Goal: Transaction & Acquisition: Book appointment/travel/reservation

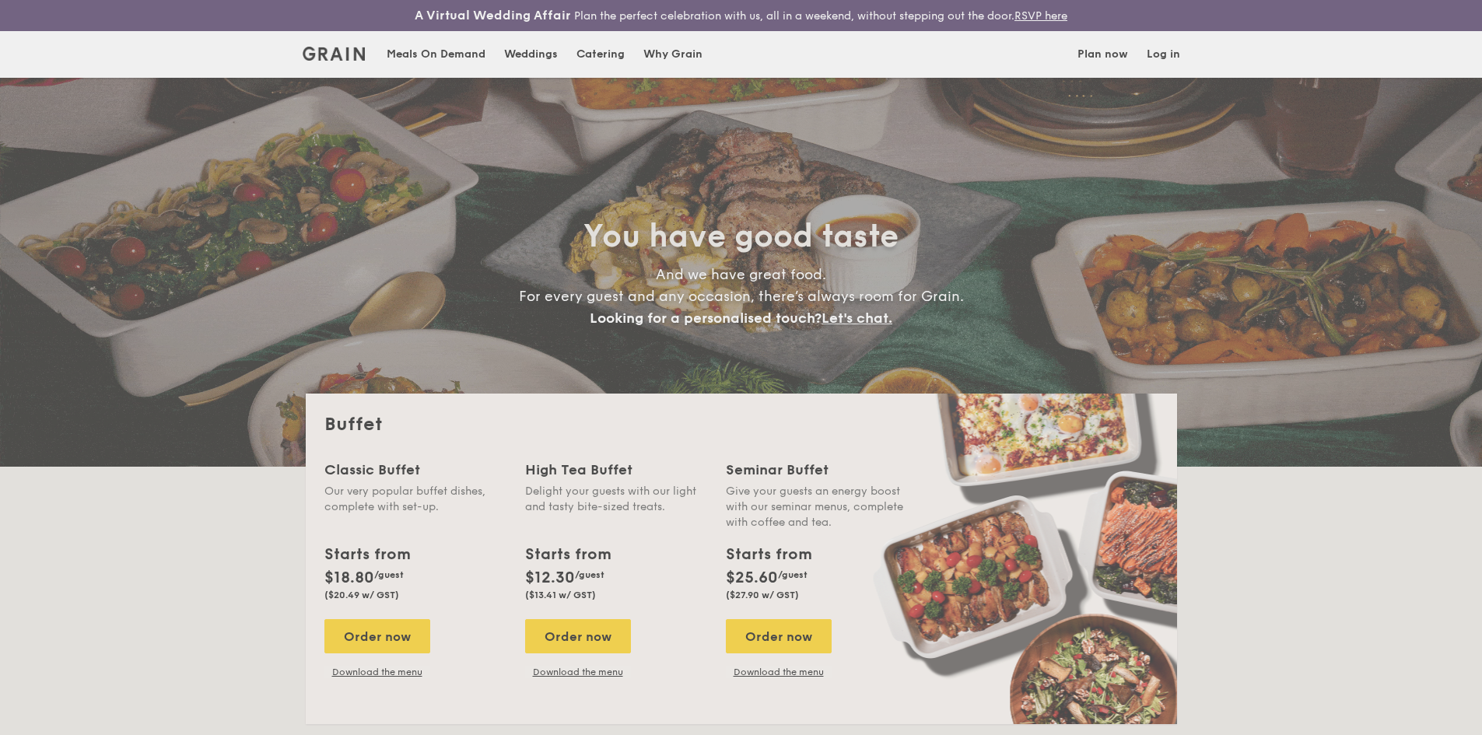
select select
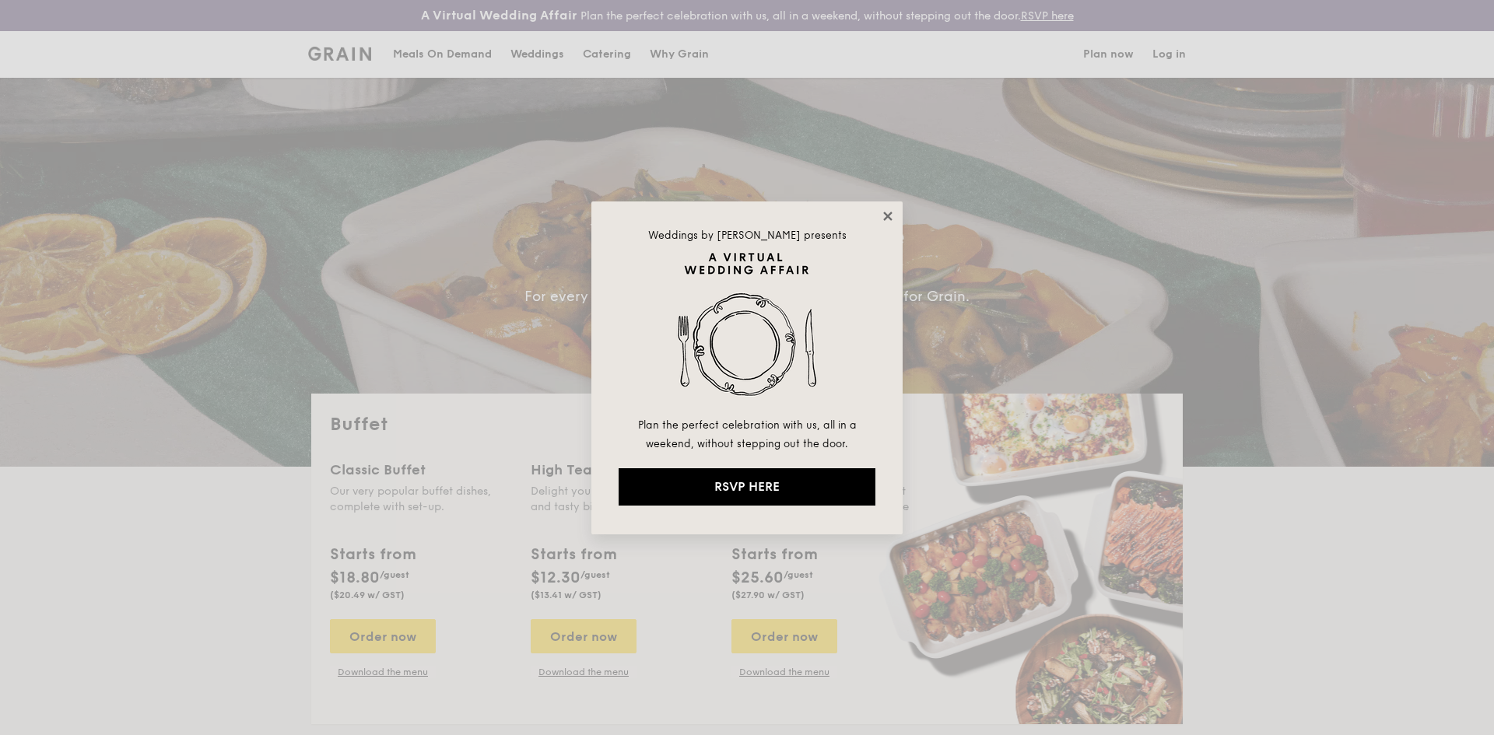
click at [886, 217] on icon at bounding box center [887, 216] width 9 height 9
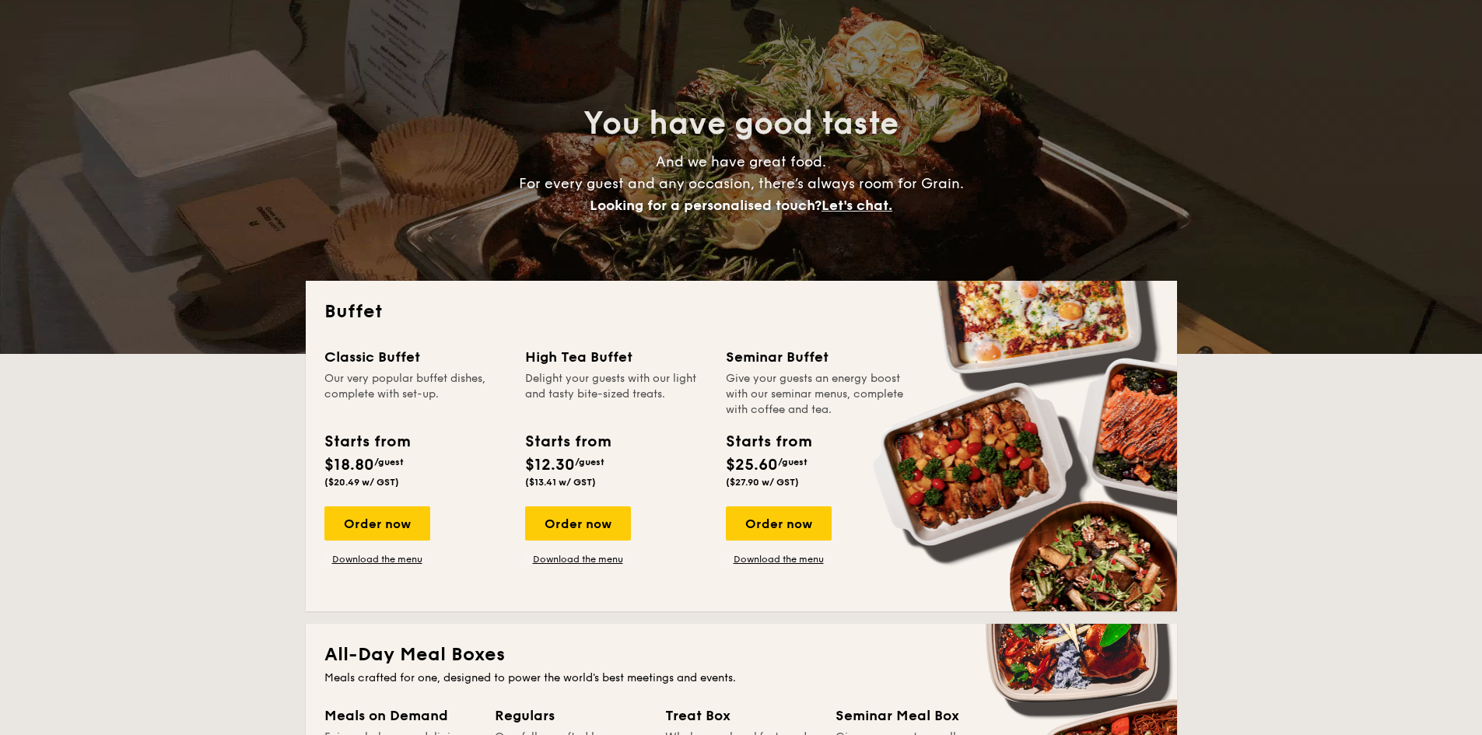
scroll to position [156, 0]
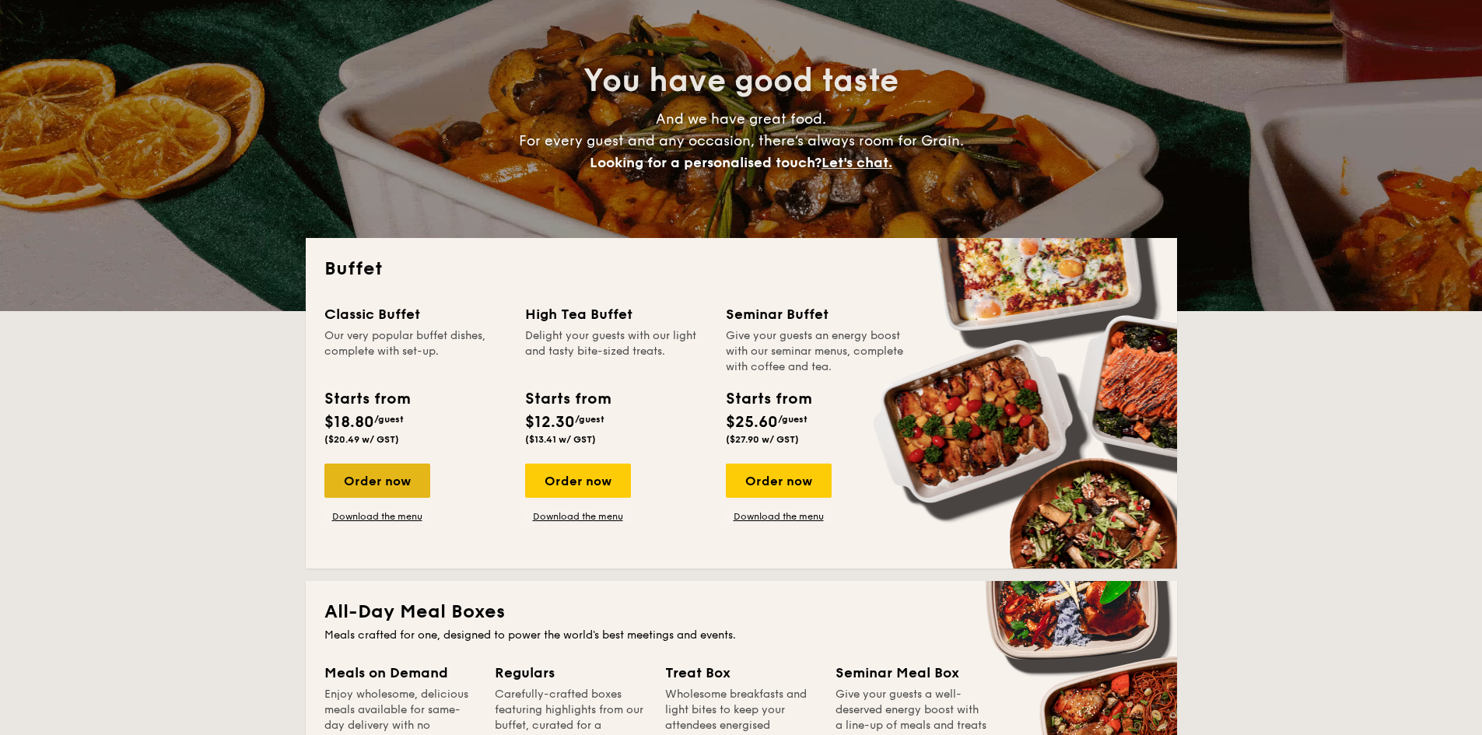
click at [381, 483] on div "Order now" at bounding box center [377, 481] width 106 height 34
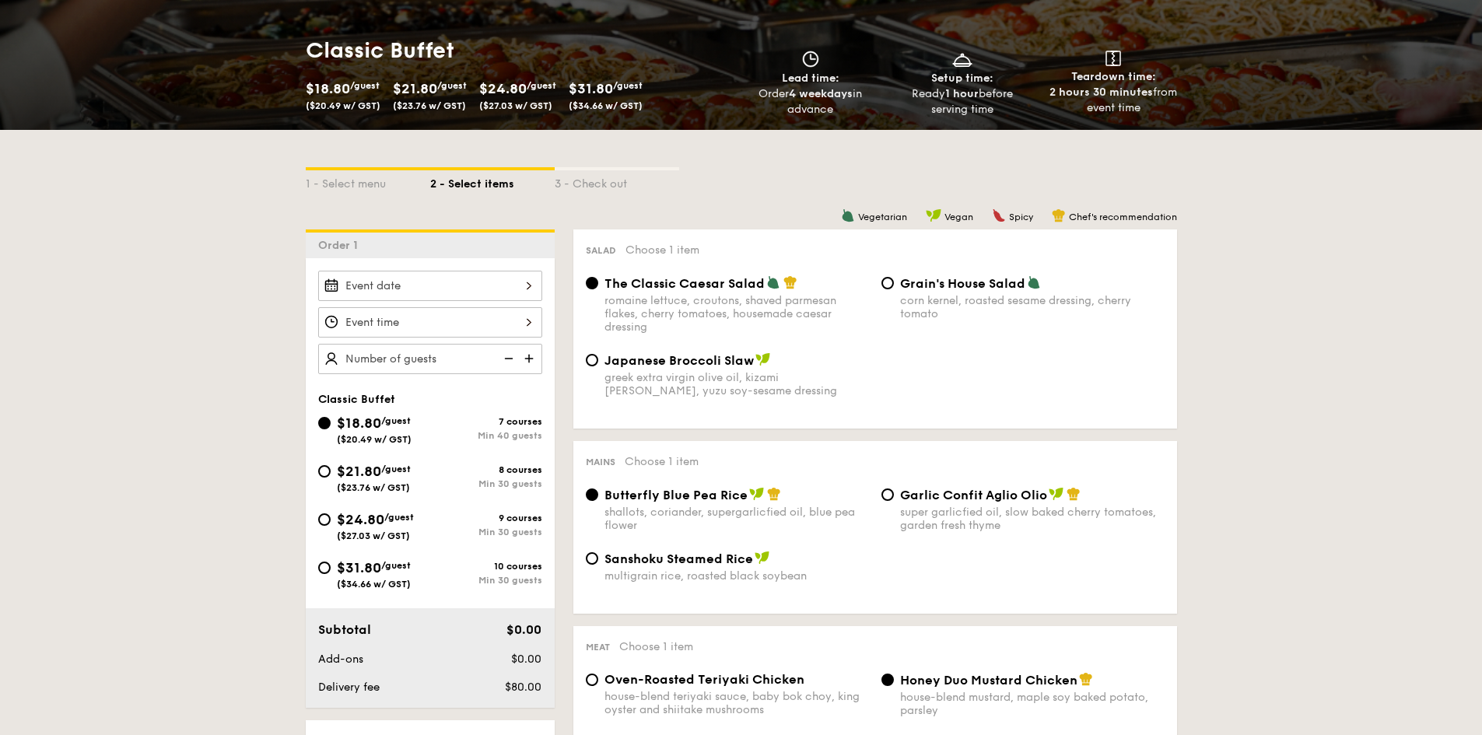
scroll to position [233, 0]
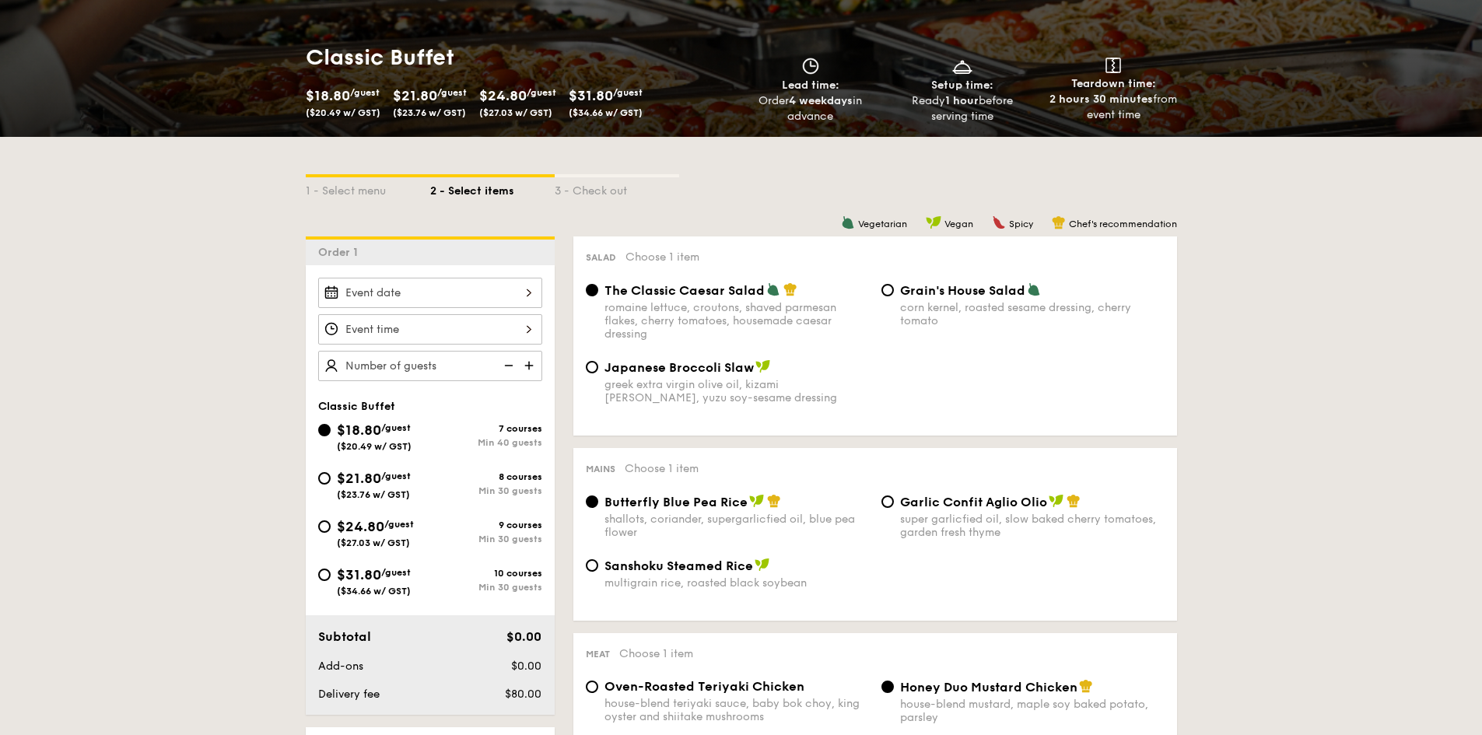
click at [427, 298] on div at bounding box center [430, 293] width 224 height 30
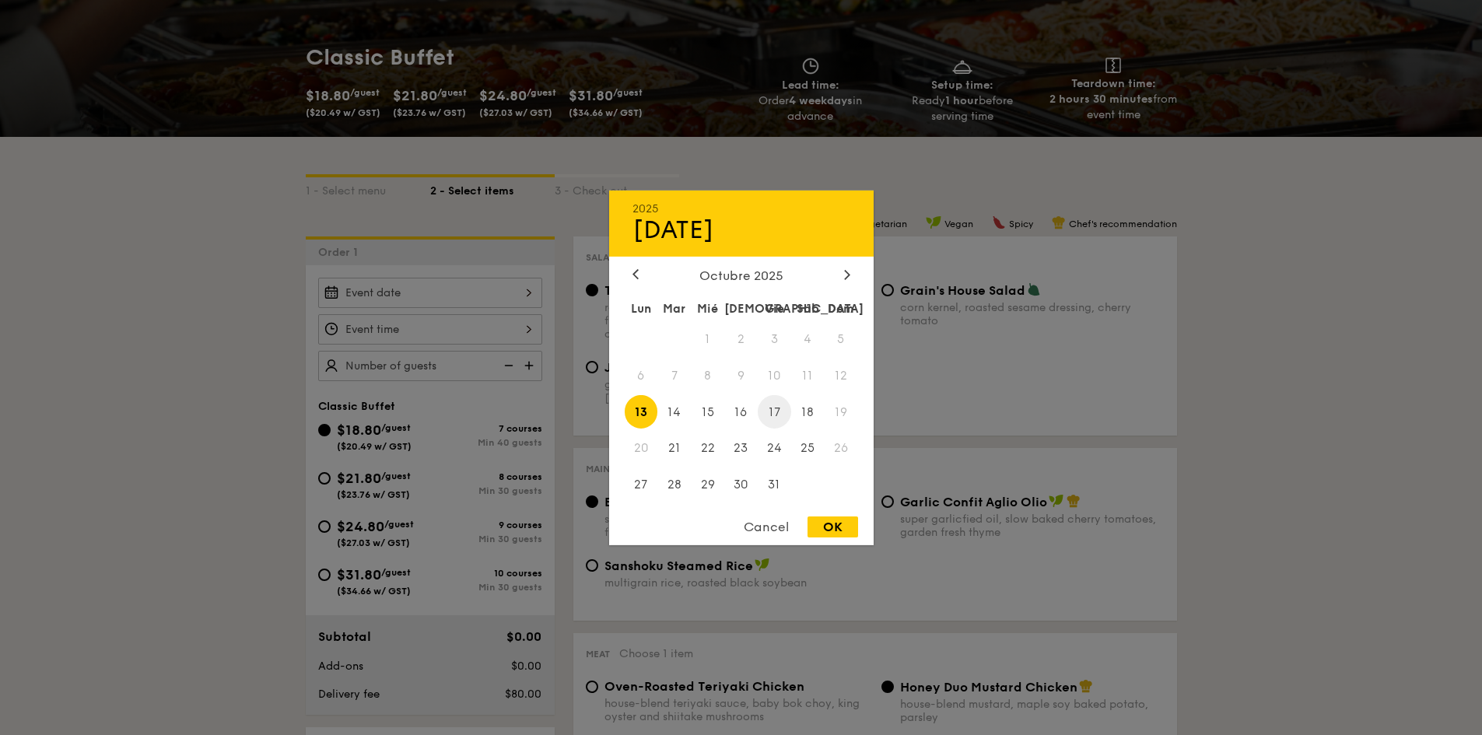
click at [764, 414] on span "17" at bounding box center [774, 411] width 33 height 33
click at [830, 527] on div "OK" at bounding box center [833, 527] width 51 height 21
type input "[DATE]"
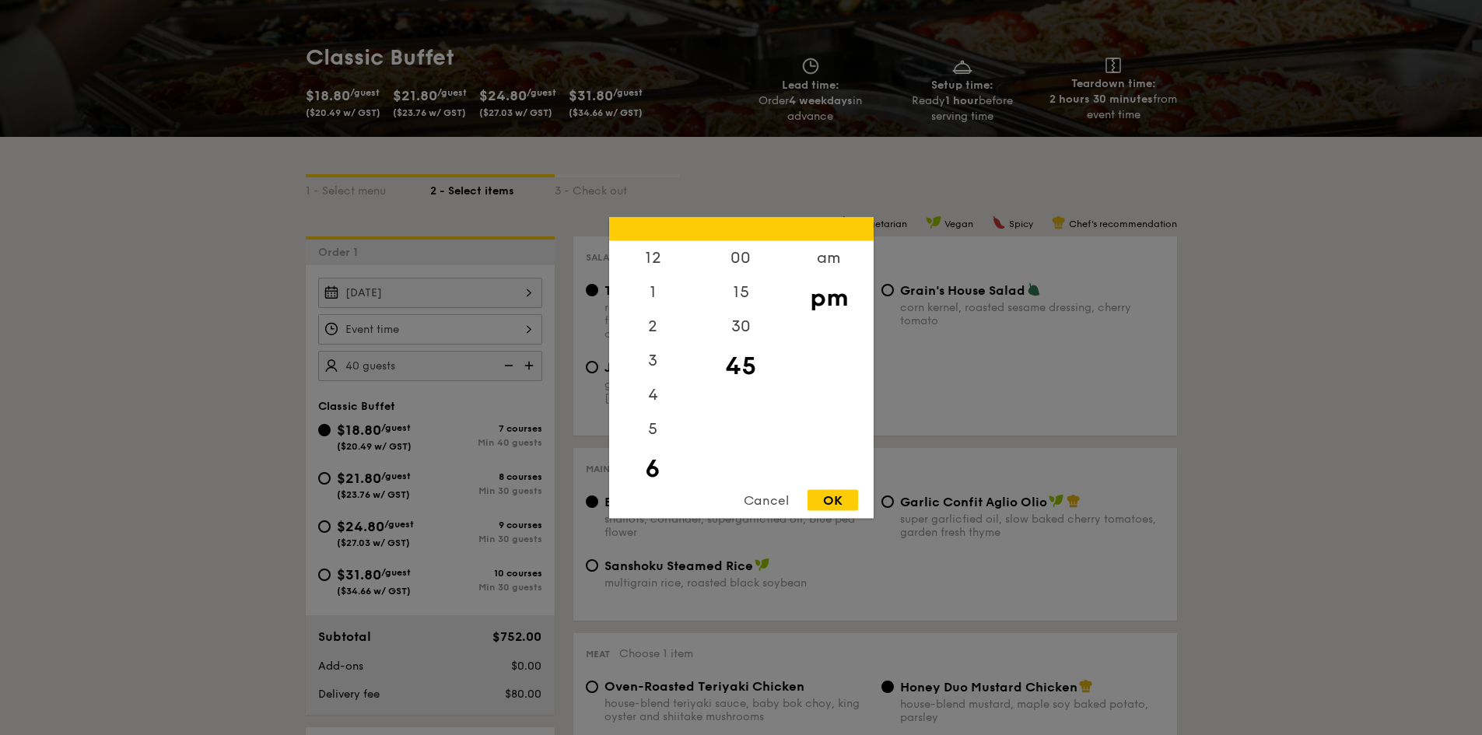
click at [453, 321] on div "12 1 2 3 4 5 6 7 8 9 10 11 00 15 30 45 am pm Cancel OK" at bounding box center [430, 329] width 224 height 30
click at [767, 497] on div "Cancel" at bounding box center [766, 499] width 76 height 21
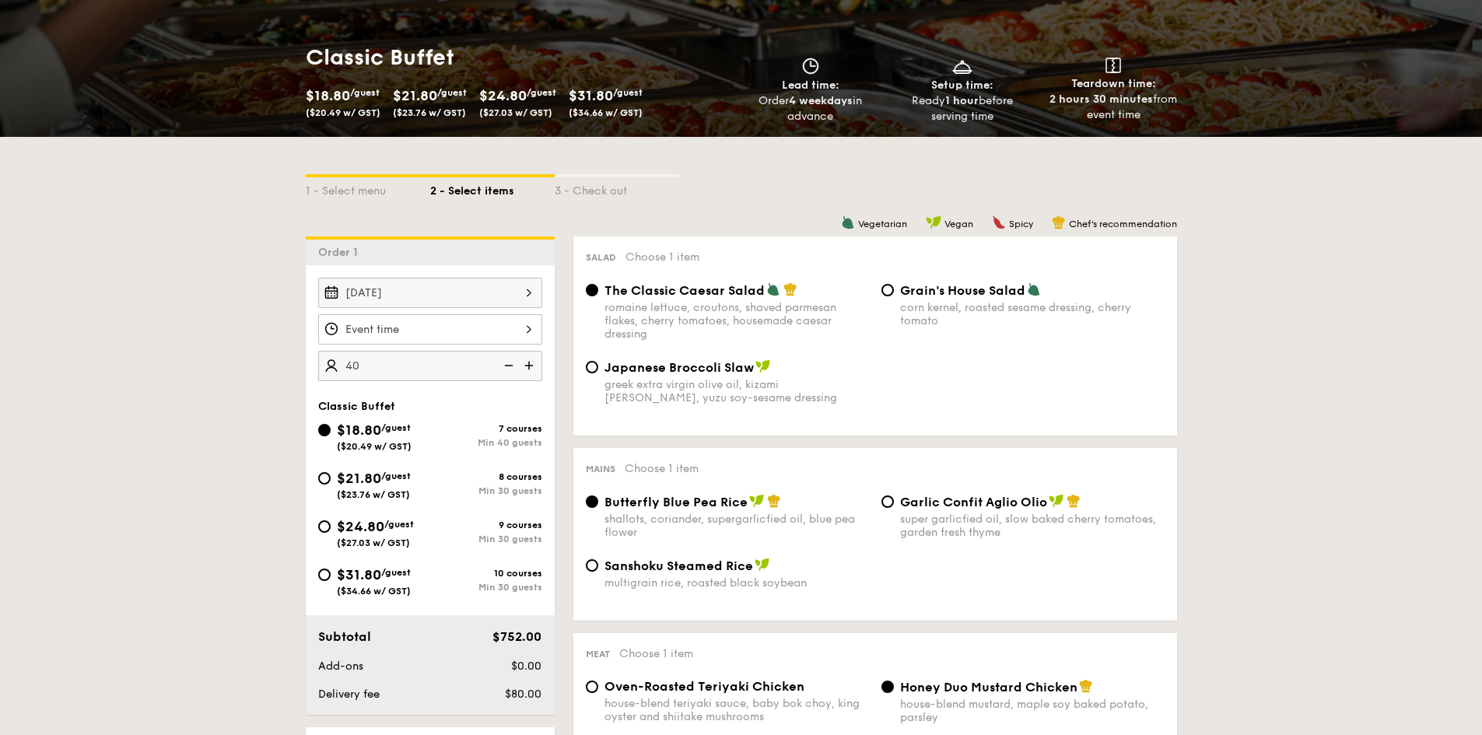
type input "40 guests"
click at [377, 336] on div at bounding box center [430, 329] width 224 height 30
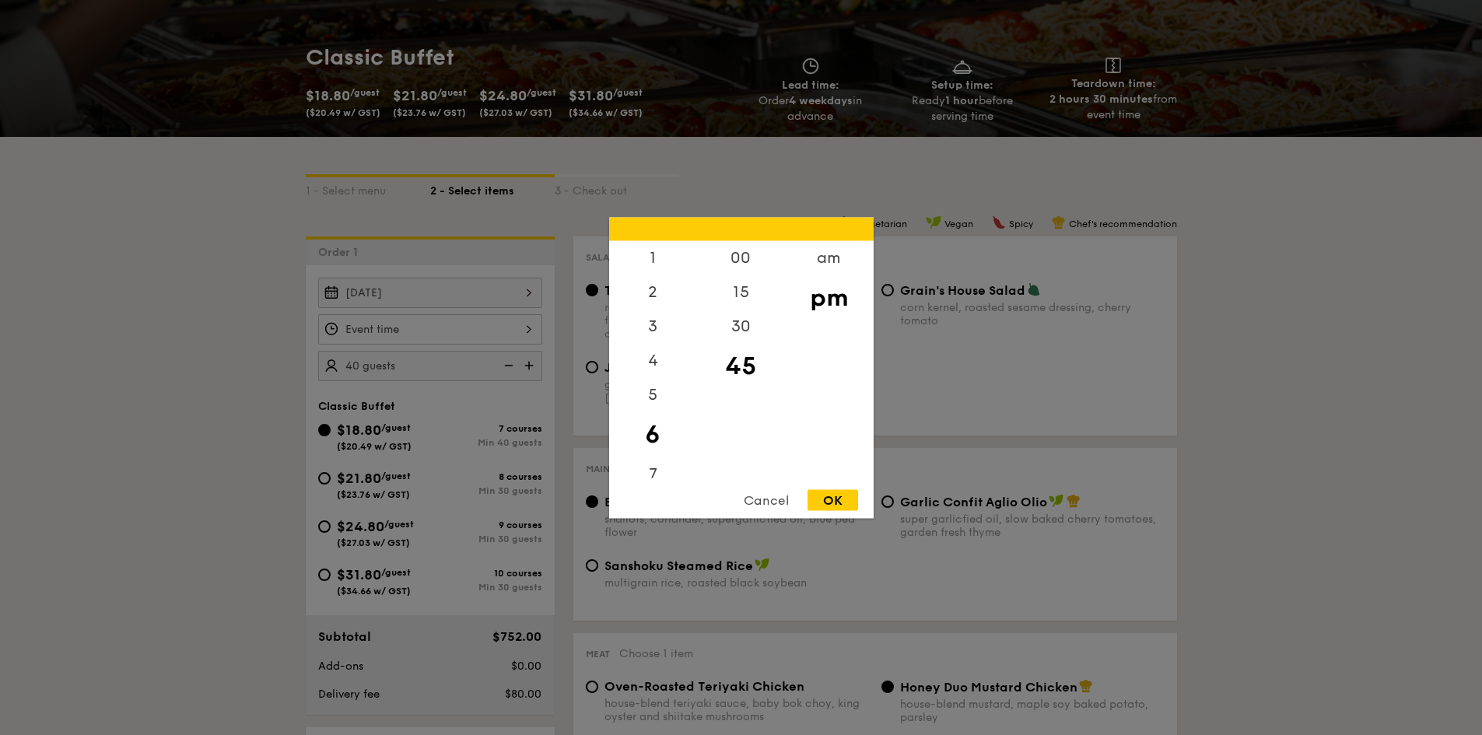
click at [770, 495] on div "Cancel" at bounding box center [766, 499] width 76 height 21
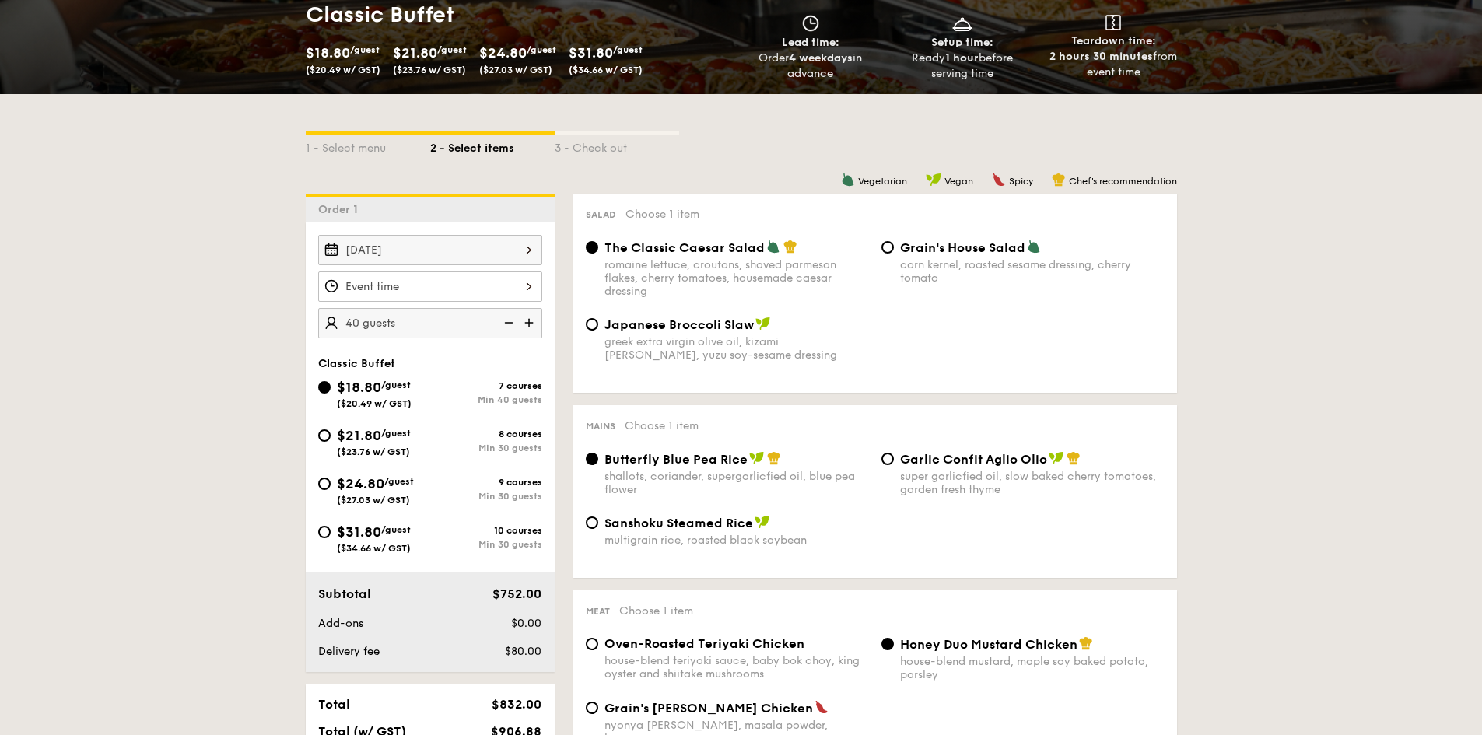
scroll to position [311, 0]
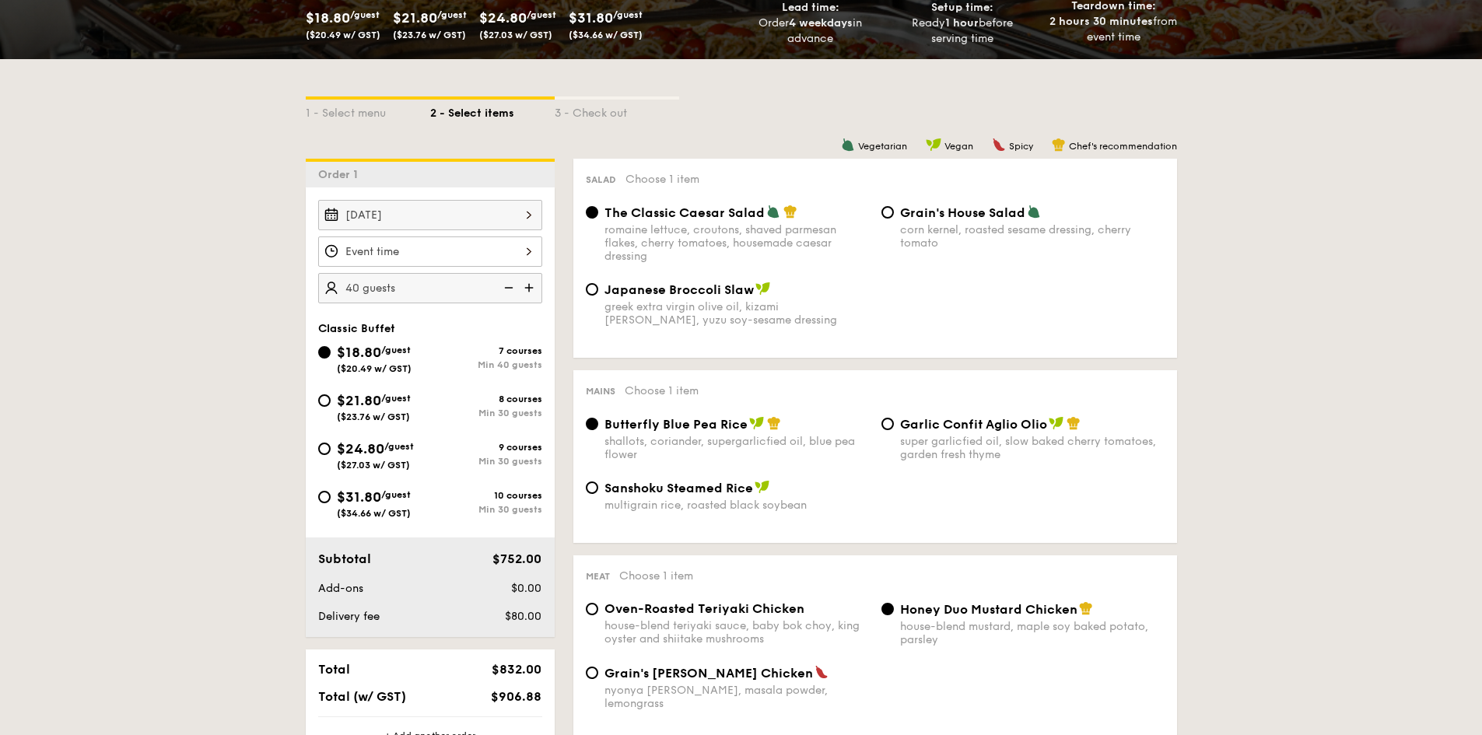
select select
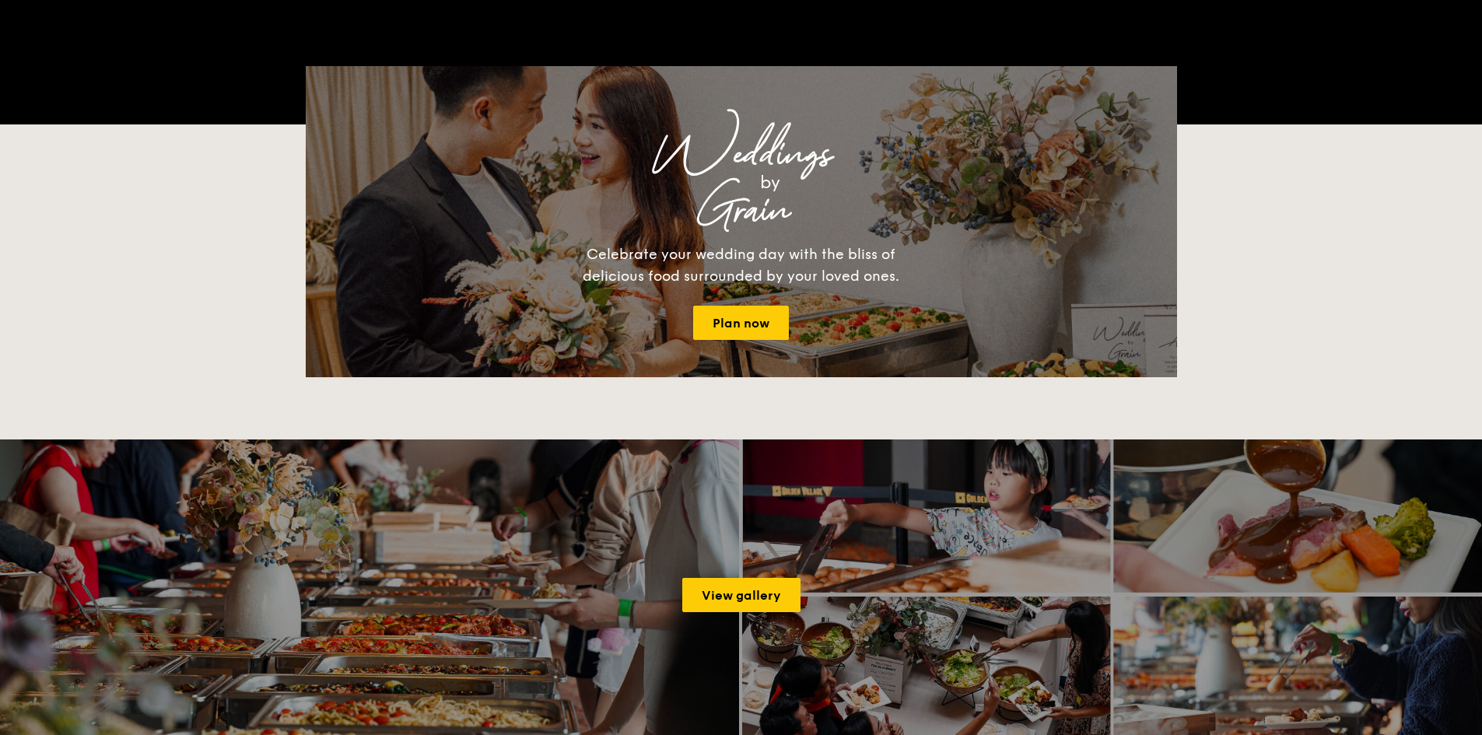
scroll to position [187, 0]
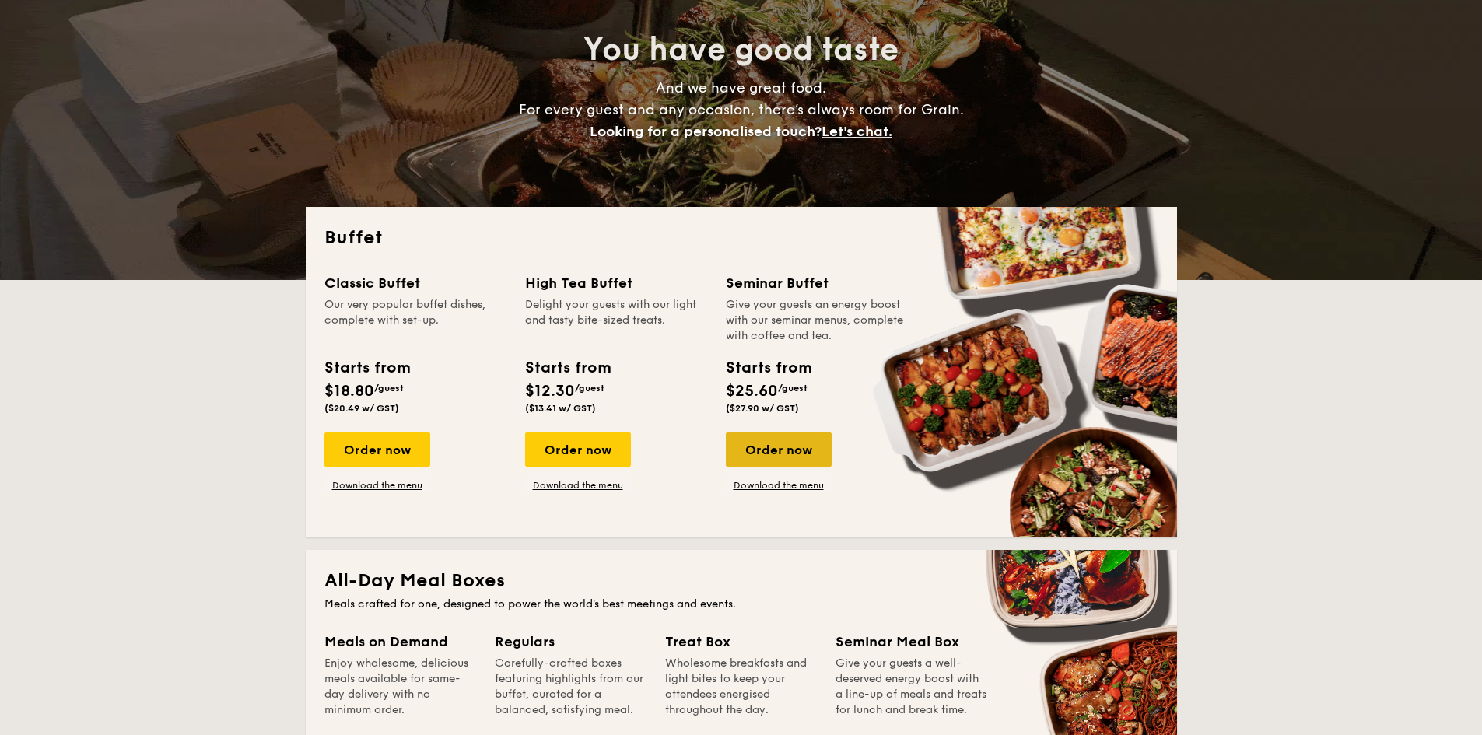
click at [806, 454] on div "Order now" at bounding box center [779, 450] width 106 height 34
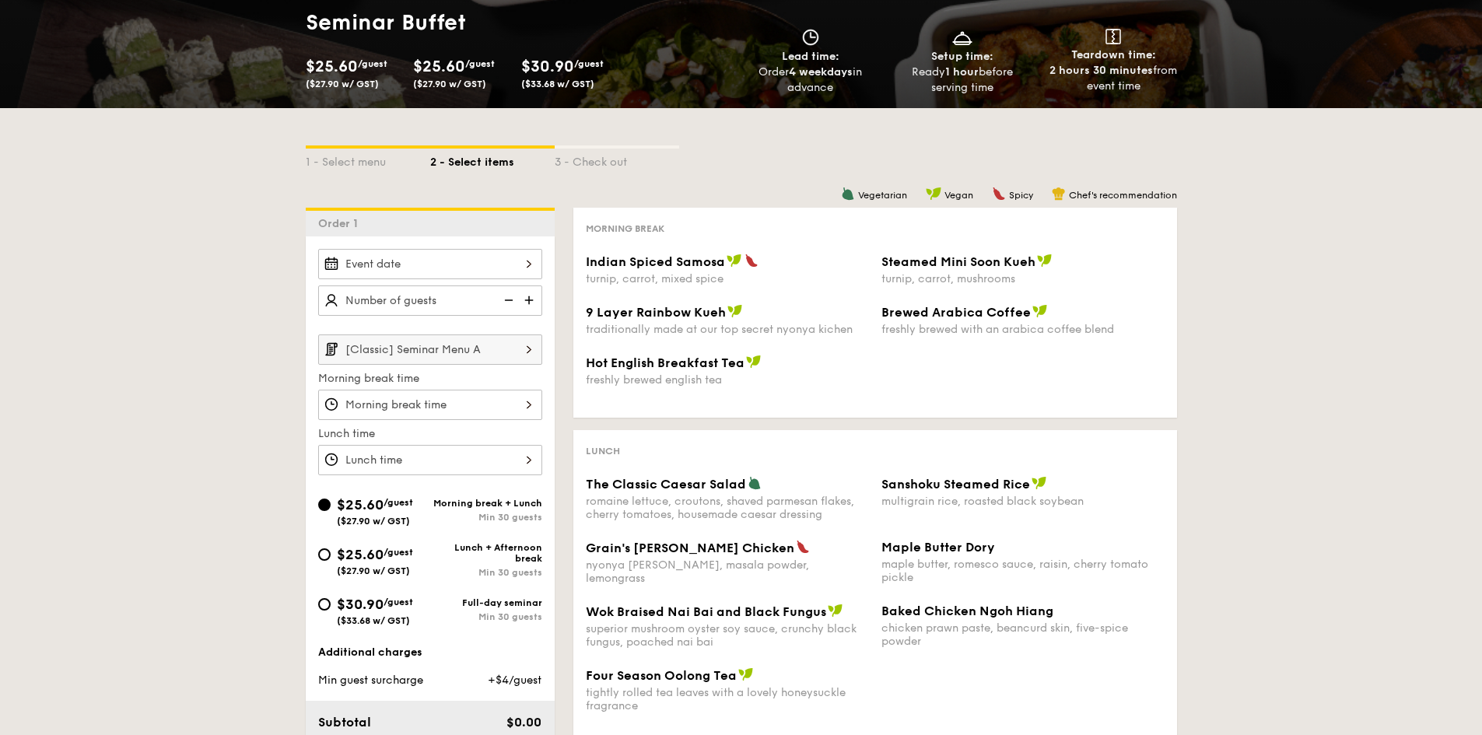
scroll to position [233, 0]
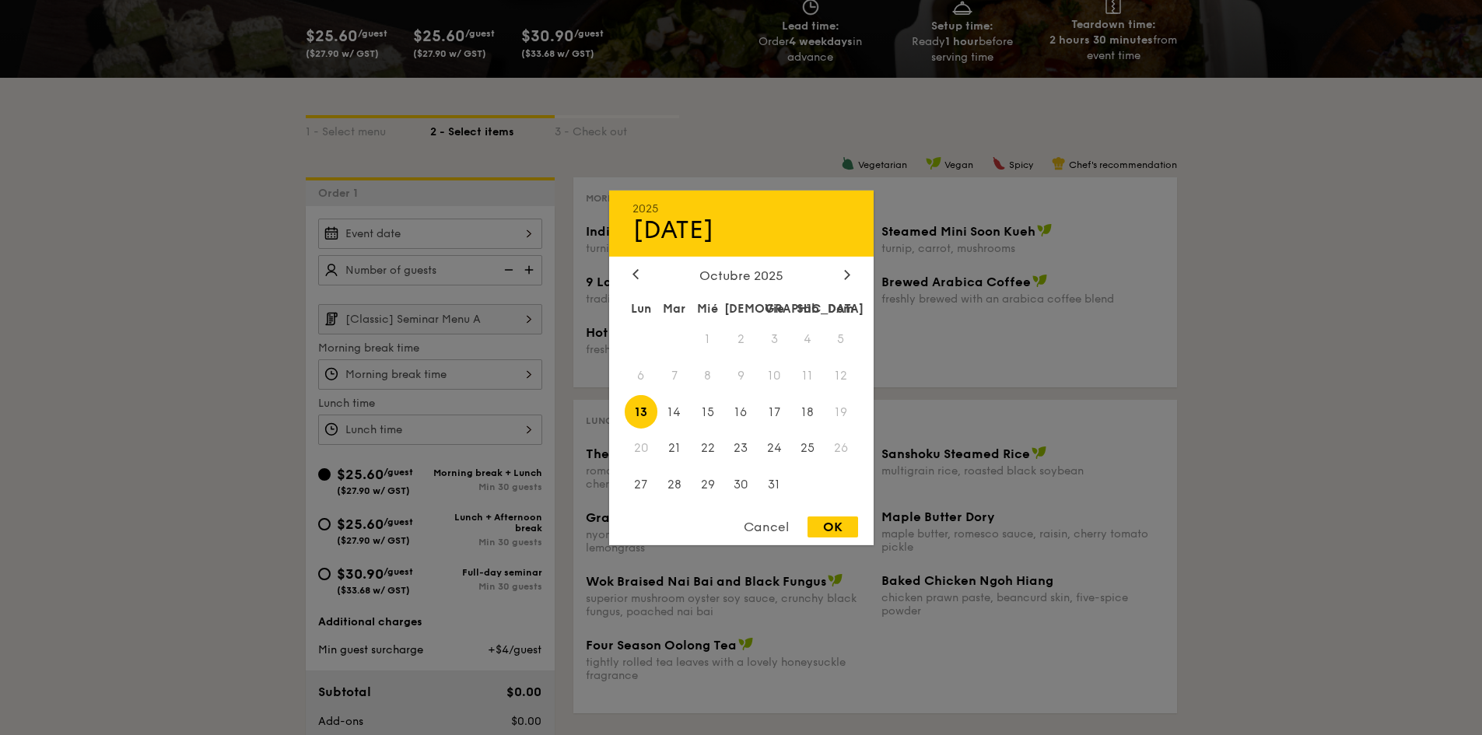
click at [437, 232] on div "[DATE] Octubre 2025 Lun Mar [PERSON_NAME] Vie Sáb Dom 1 2 3 4 5 6 7 8 9 10 11 1…" at bounding box center [430, 234] width 224 height 30
click at [777, 411] on span "17" at bounding box center [774, 411] width 33 height 33
click at [833, 528] on div "OK" at bounding box center [833, 527] width 51 height 21
type input "[DATE]"
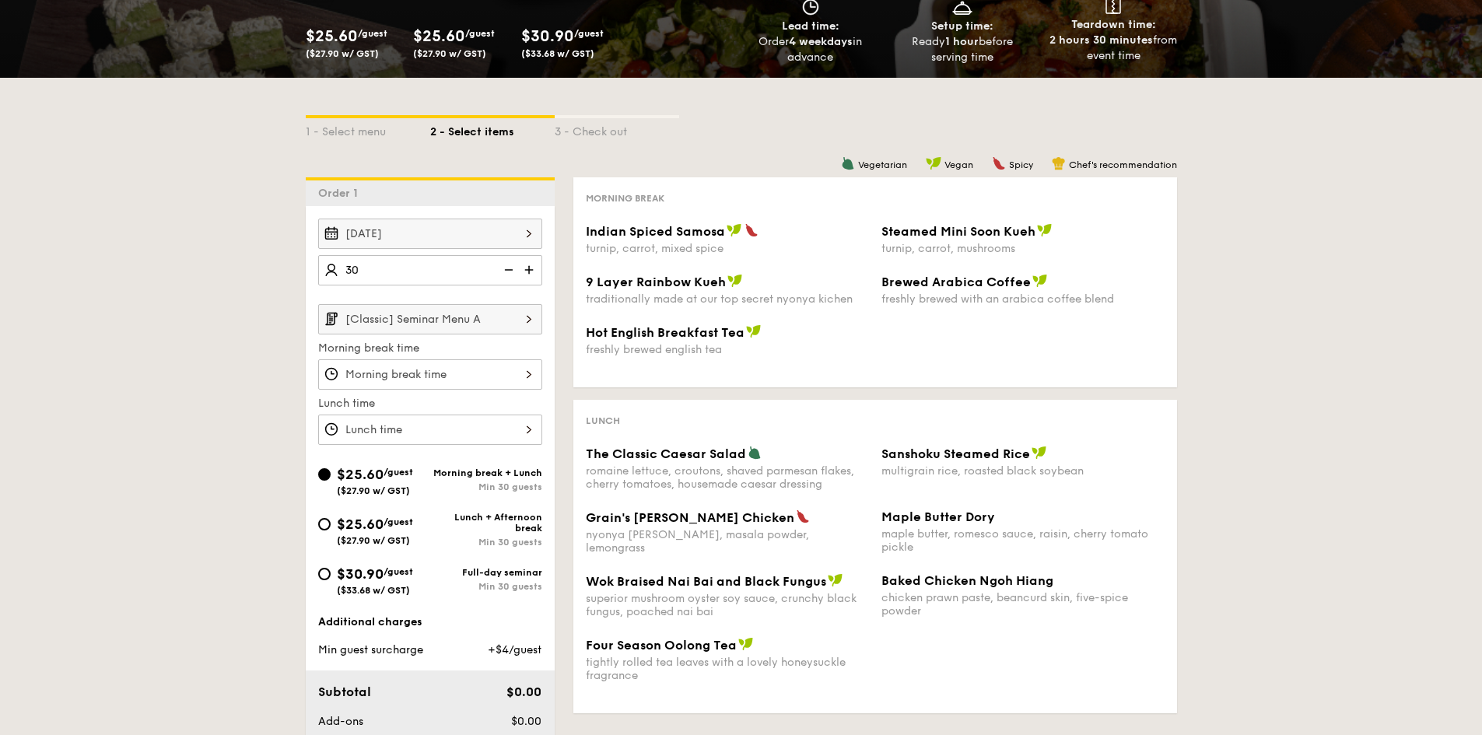
type input "30 guests"
click at [178, 272] on div "1 - Select menu 2 - Select items 3 - Check out Order 1 [DATE] 30 guests [Classi…" at bounding box center [741, 506] width 1482 height 857
click at [486, 327] on input "[Classic] Seminar Menu A" at bounding box center [430, 319] width 224 height 30
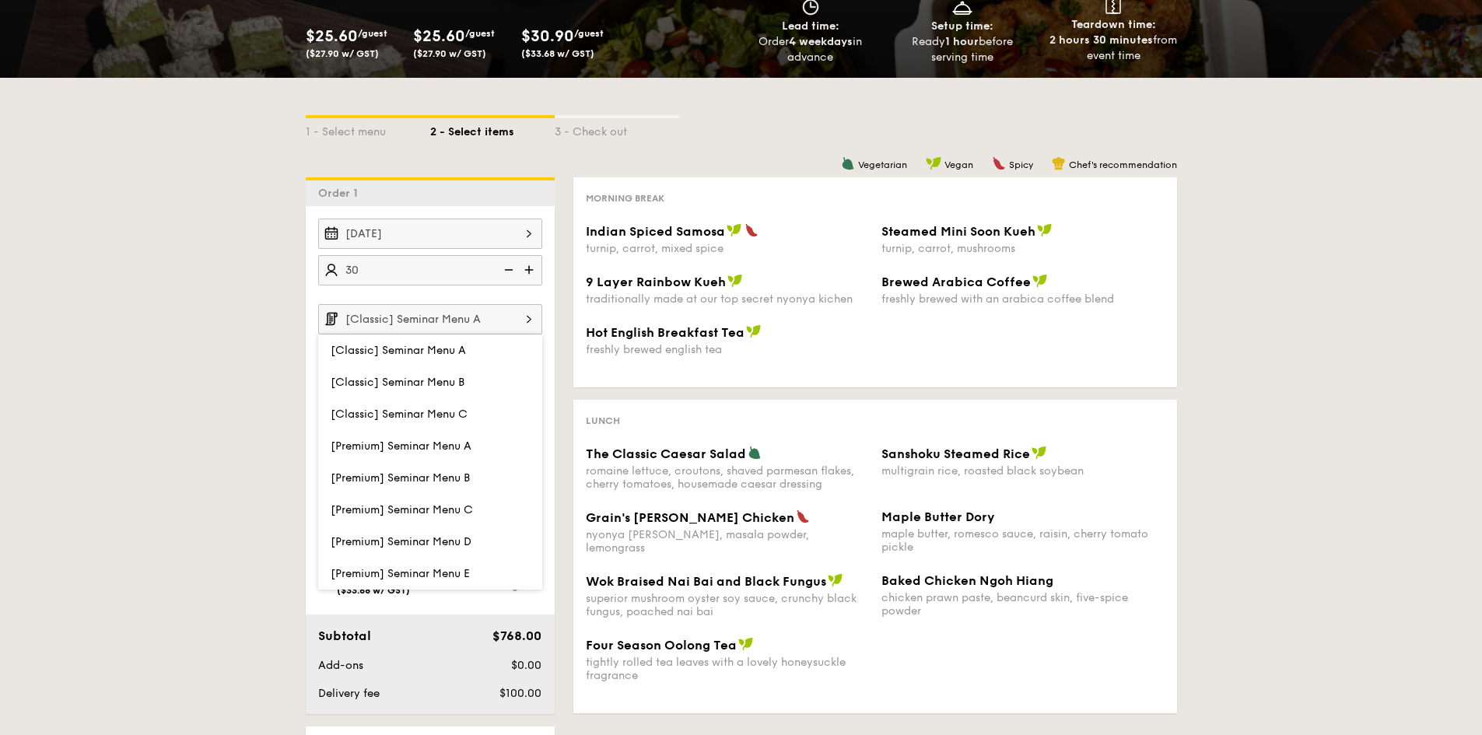
click at [486, 327] on input "[Classic] Seminar Menu A" at bounding box center [430, 319] width 224 height 30
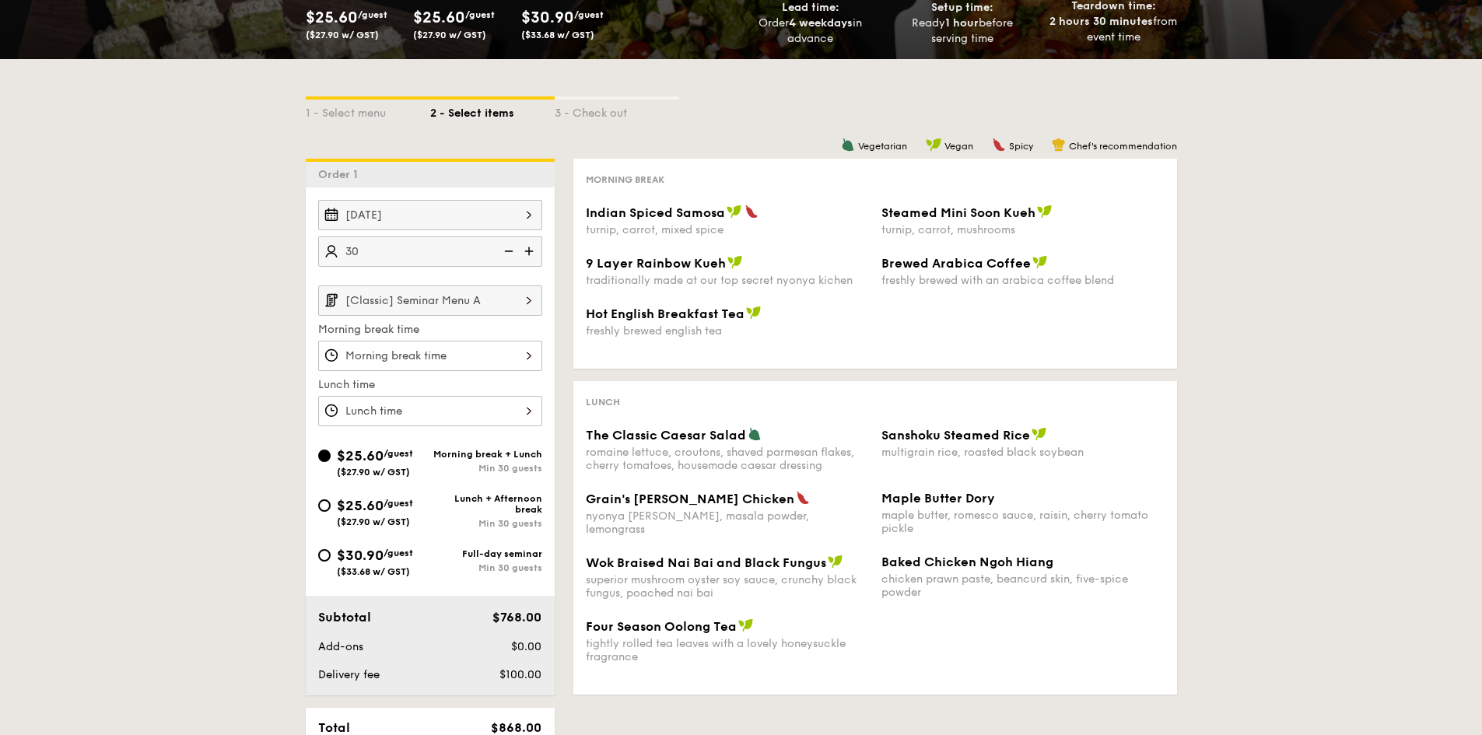
scroll to position [78, 0]
